Goal: Task Accomplishment & Management: Use online tool/utility

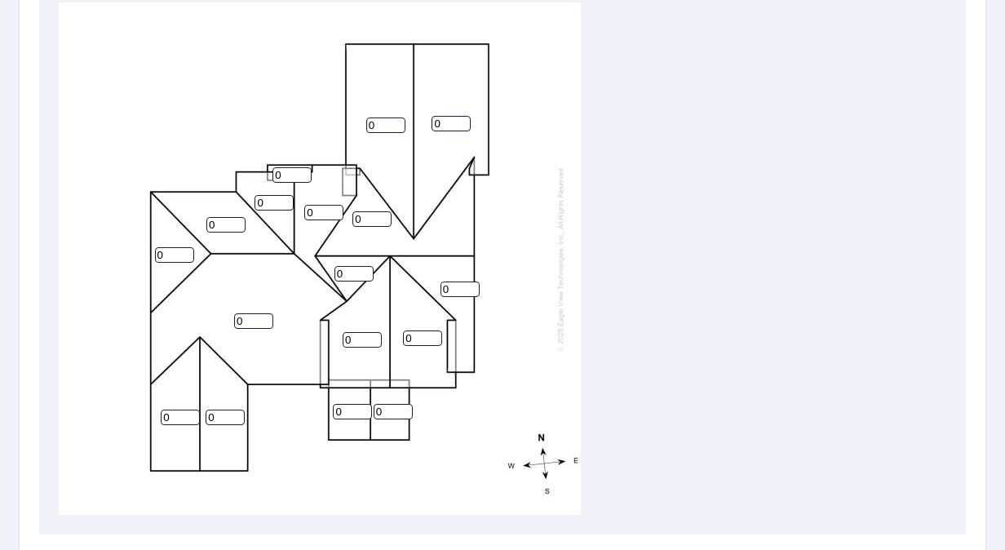
scroll to position [326, 0]
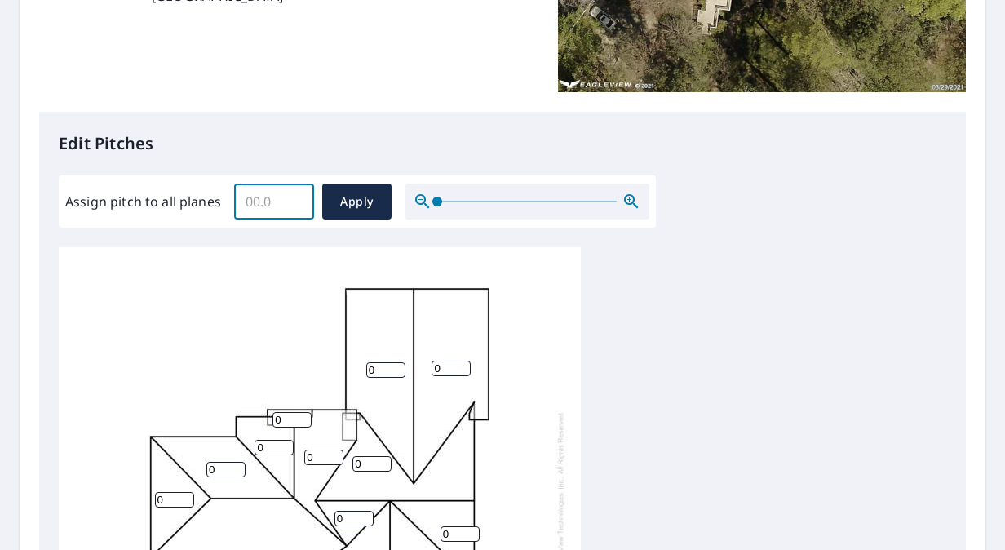
click at [276, 204] on input "Assign pitch to all planes" at bounding box center [274, 202] width 80 height 46
type input "11"
click at [359, 204] on span "Apply" at bounding box center [356, 202] width 43 height 20
type input "11"
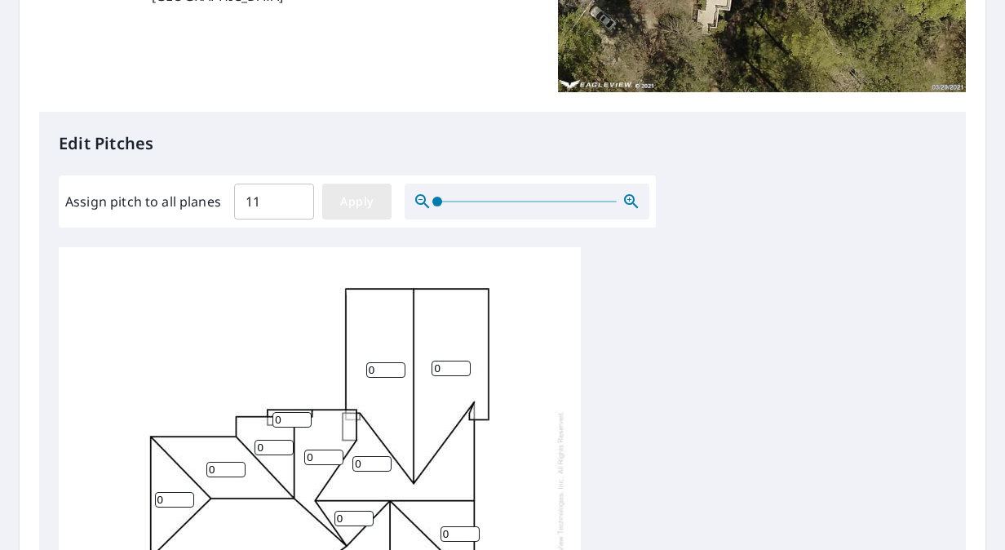
type input "11"
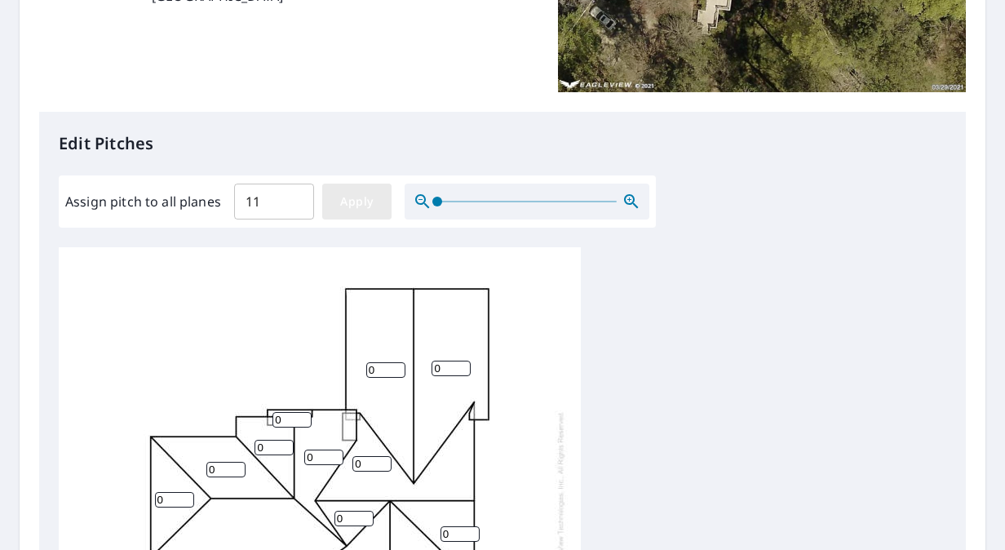
type input "11"
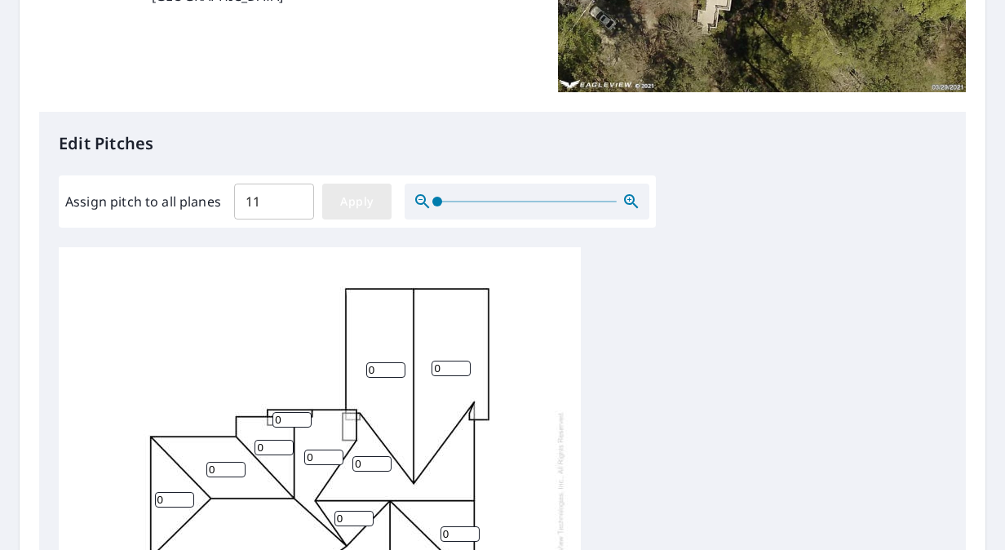
type input "11"
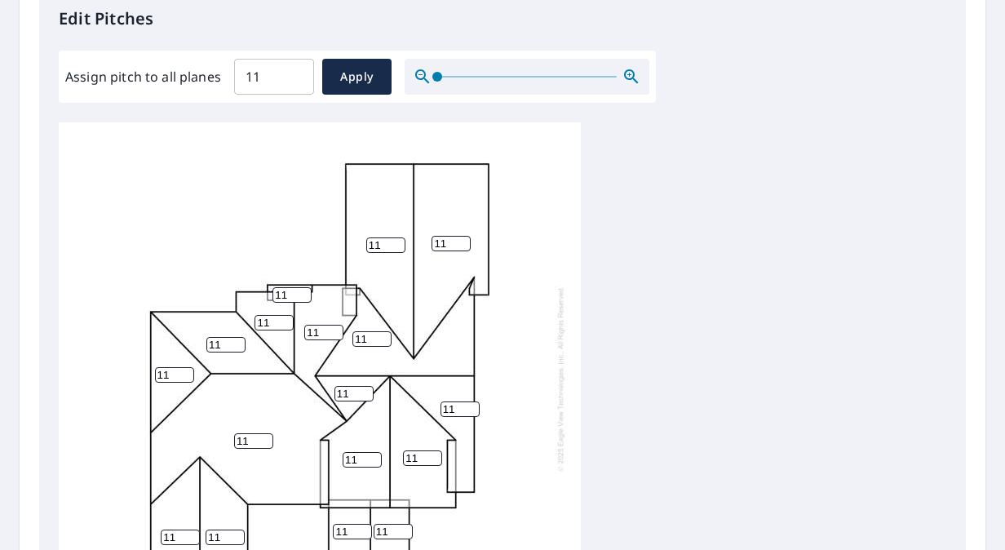
scroll to position [489, 0]
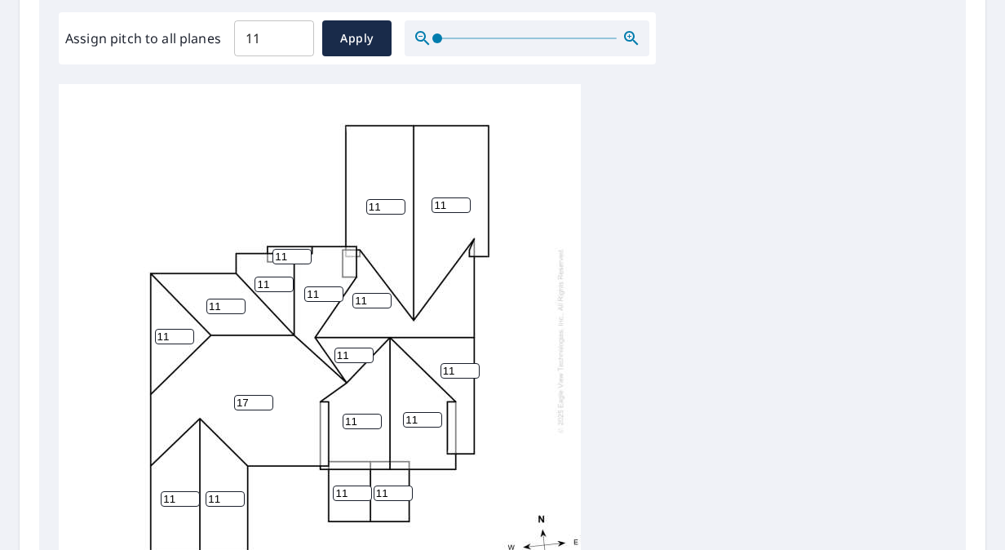
drag, startPoint x: 260, startPoint y: 405, endPoint x: 230, endPoint y: 402, distance: 30.3
click at [234, 402] on input "18" at bounding box center [253, 402] width 39 height 15
drag, startPoint x: 254, startPoint y: 397, endPoint x: 101, endPoint y: 400, distance: 152.5
click at [131, 399] on div "18 11 11 11 11 11 11 11 11 11 11 11 11 11 11 11 11" at bounding box center [320, 340] width 522 height 512
type input "0"
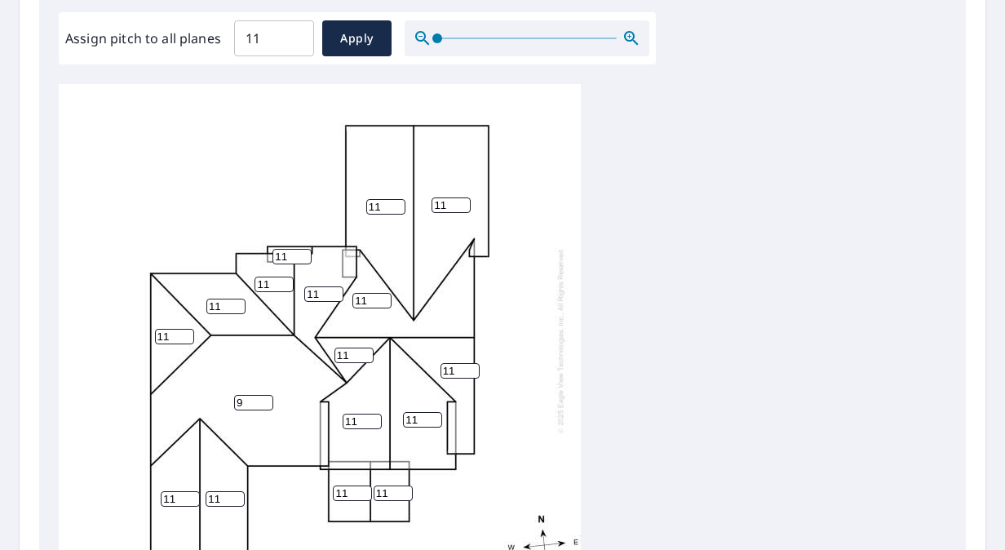
scroll to position [16, 0]
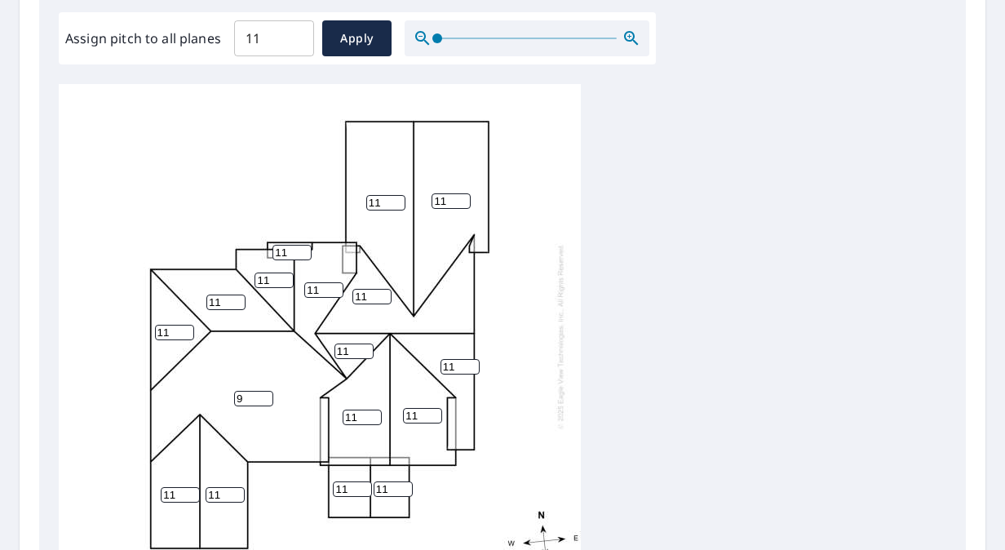
type input "9"
drag, startPoint x: 352, startPoint y: 481, endPoint x: 182, endPoint y: 488, distance: 169.8
click at [171, 501] on div "9 11 11 11 11 11 11 11 11 11 11 11 11 11 11 11 11" at bounding box center [320, 336] width 522 height 512
type input "6"
drag, startPoint x: 395, startPoint y: 480, endPoint x: 326, endPoint y: 482, distance: 68.5
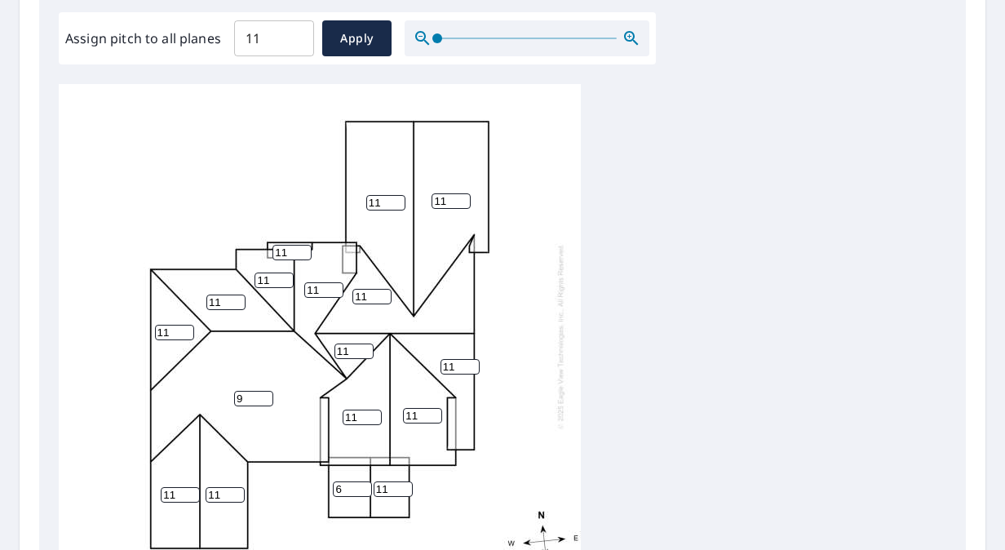
click at [326, 482] on div "9 11 11 11 11 11 11 11 11 11 11 11 11 6 11 11 11" at bounding box center [320, 336] width 522 height 512
type input "6"
click at [191, 487] on input "8" at bounding box center [180, 494] width 39 height 15
type input "8"
drag, startPoint x: 191, startPoint y: 487, endPoint x: 139, endPoint y: 481, distance: 52.5
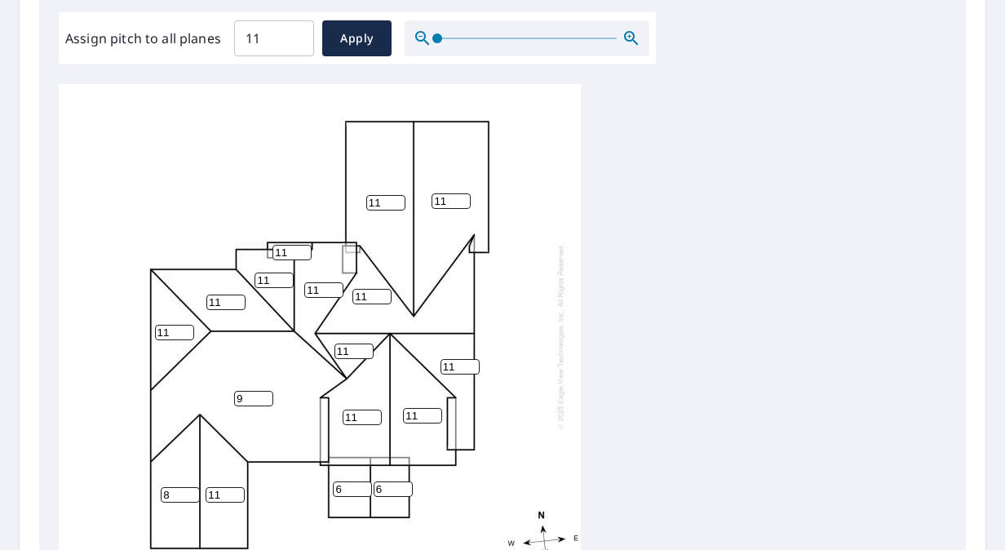
click at [161, 487] on input "8" at bounding box center [180, 494] width 39 height 15
click at [238, 487] on input "10" at bounding box center [225, 494] width 39 height 15
click at [238, 487] on input "9" at bounding box center [225, 494] width 39 height 15
type input "8"
click at [238, 487] on input "8" at bounding box center [225, 494] width 39 height 15
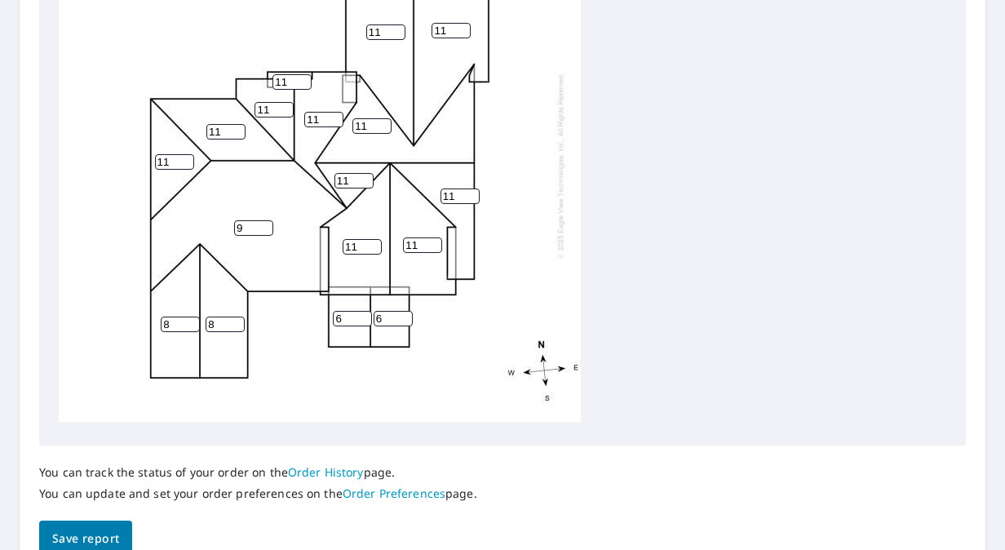
scroll to position [753, 0]
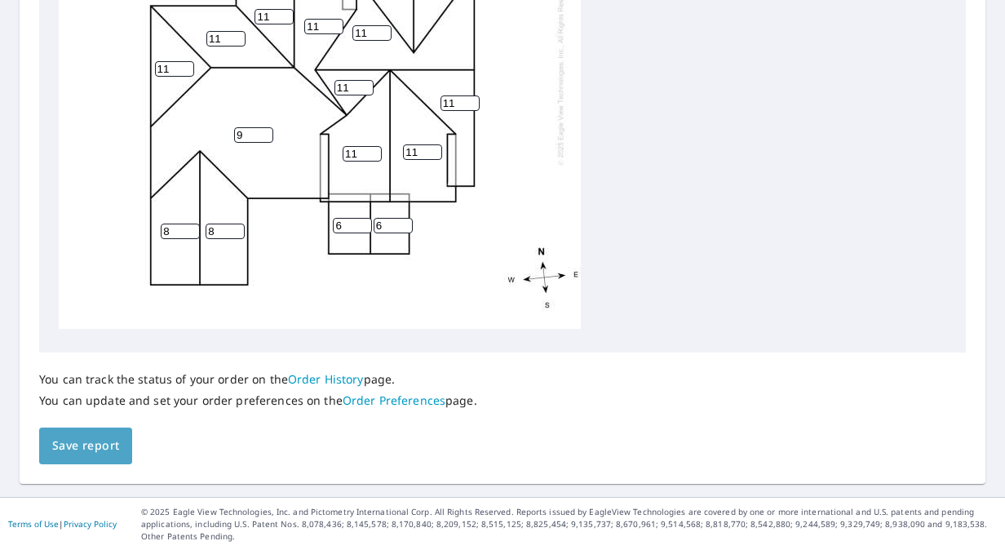
click at [85, 453] on span "Save report" at bounding box center [85, 446] width 67 height 20
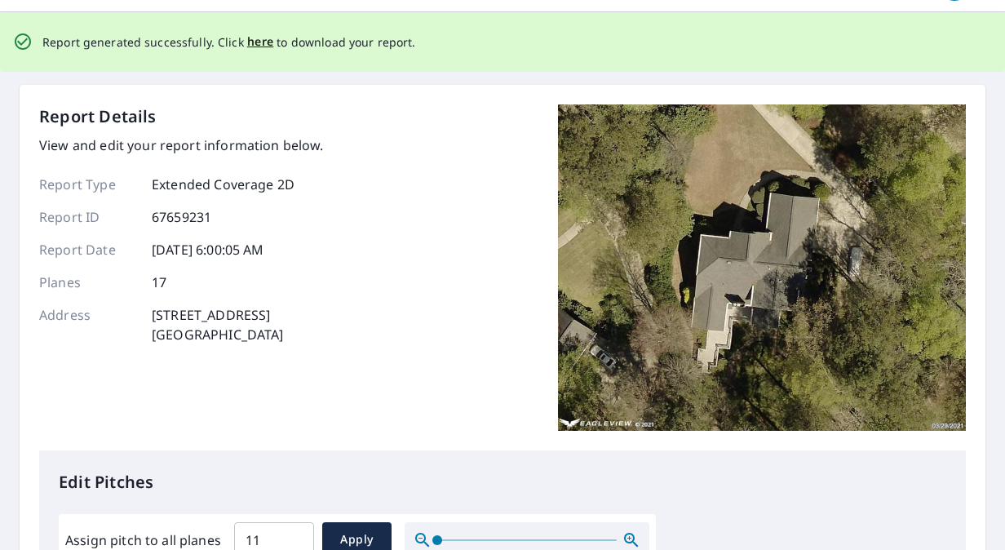
scroll to position [0, 0]
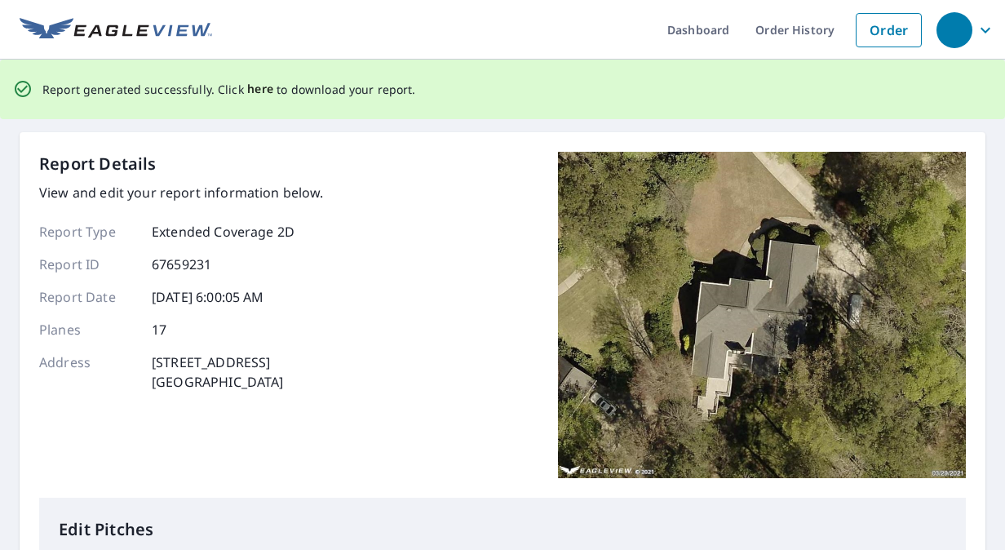
click at [249, 92] on span "here" at bounding box center [260, 89] width 27 height 20
